Goal: Task Accomplishment & Management: Use online tool/utility

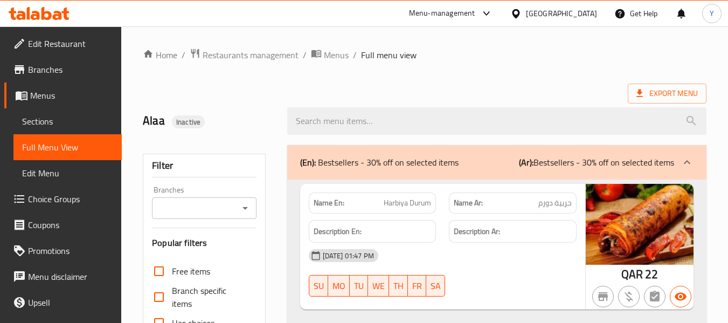
click at [584, 16] on div "[GEOGRAPHIC_DATA]" at bounding box center [561, 14] width 71 height 12
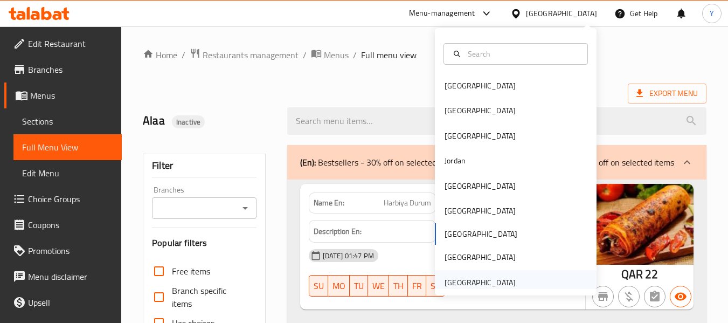
click at [492, 278] on div "[GEOGRAPHIC_DATA]" at bounding box center [480, 283] width 71 height 12
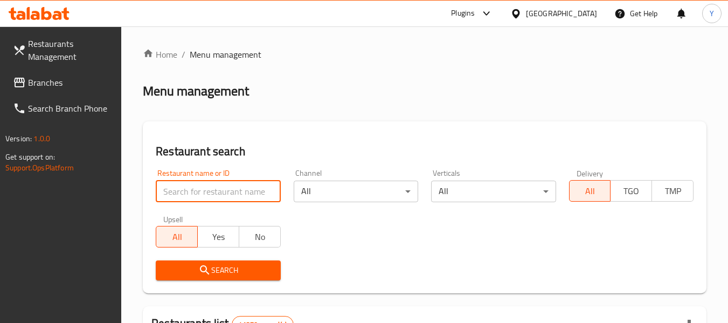
click at [237, 196] on input "search" at bounding box center [218, 192] width 125 height 22
paste input "Mashwy"
type input "Mashwy"
click button "Search" at bounding box center [218, 270] width 125 height 20
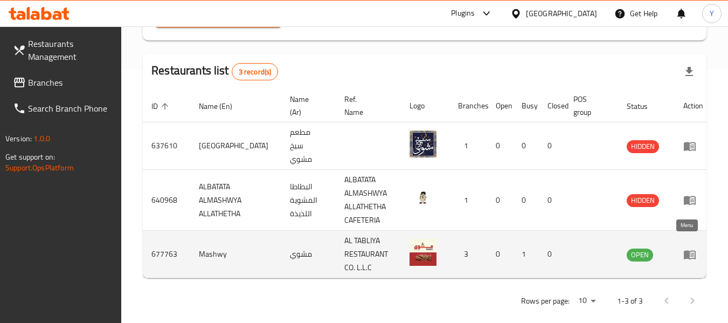
click at [688, 248] on icon "enhanced table" at bounding box center [690, 254] width 13 height 13
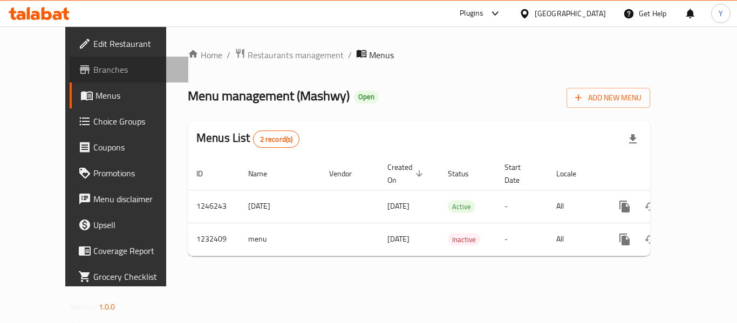
click at [93, 74] on span "Branches" at bounding box center [136, 69] width 86 height 13
